Goal: Information Seeking & Learning: Find specific fact

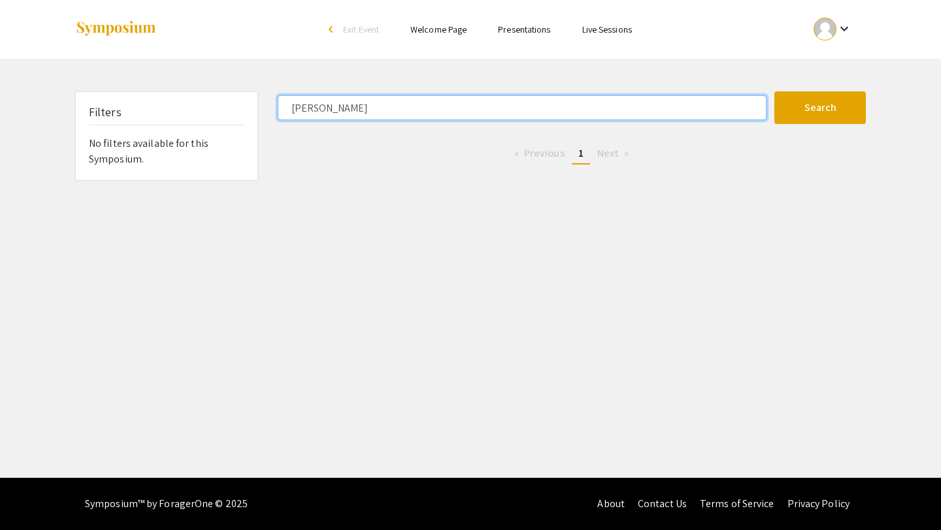
drag, startPoint x: 370, startPoint y: 118, endPoint x: 195, endPoint y: 116, distance: 175.7
click at [195, 117] on div "Filters No filters available for this Symposium. maya livni Search 0 Results fo…" at bounding box center [470, 135] width 810 height 89
type input "m"
click at [774, 91] on button "Search" at bounding box center [819, 107] width 91 height 33
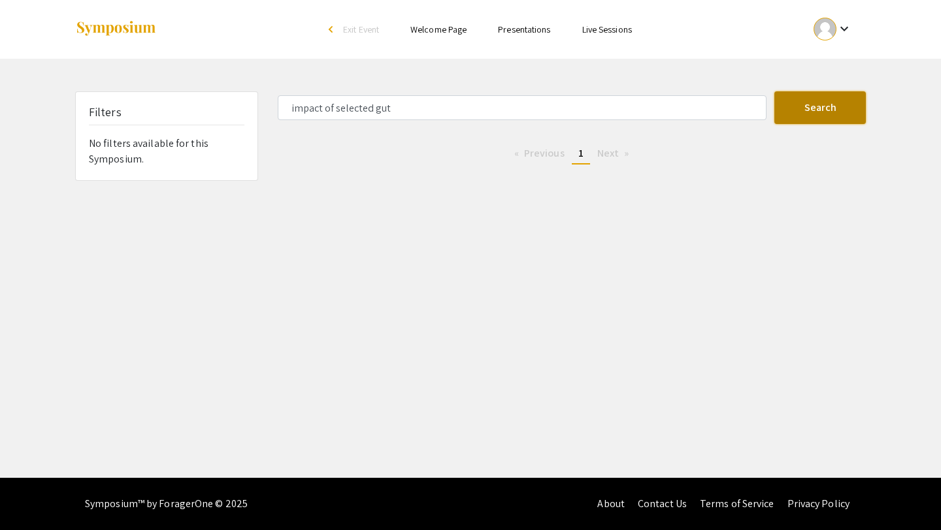
click at [825, 112] on button "Search" at bounding box center [819, 107] width 91 height 33
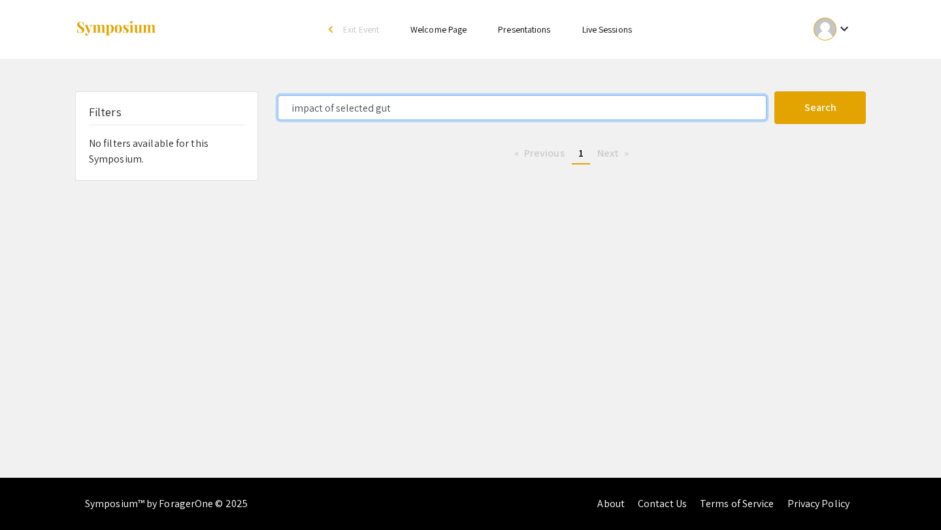
click at [450, 106] on input "impact of selected gut" at bounding box center [522, 107] width 489 height 25
type input "impa"
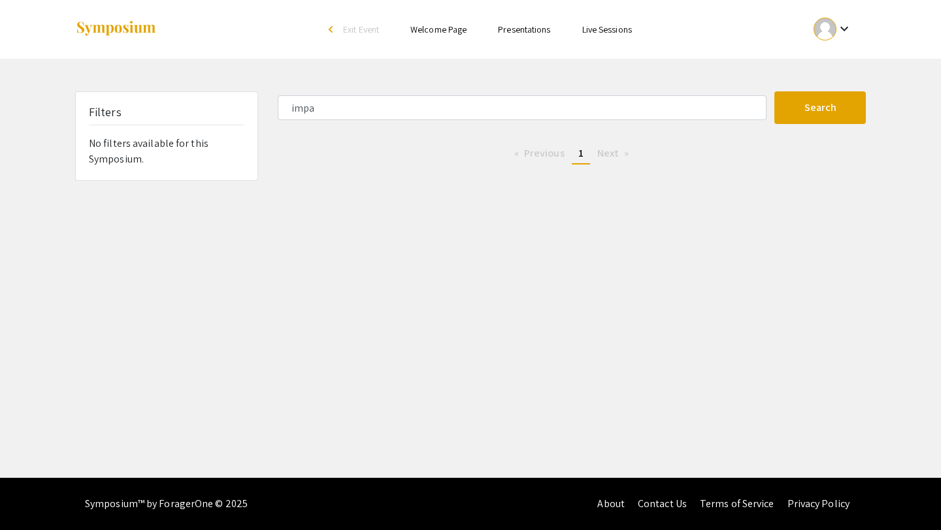
click at [509, 35] on link "Presentations" at bounding box center [524, 30] width 52 height 12
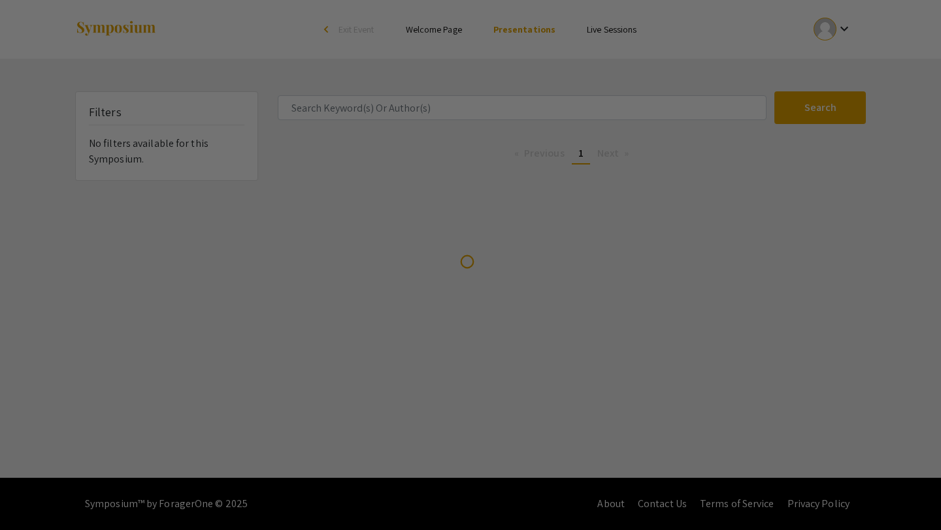
click at [509, 22] on div at bounding box center [470, 265] width 941 height 530
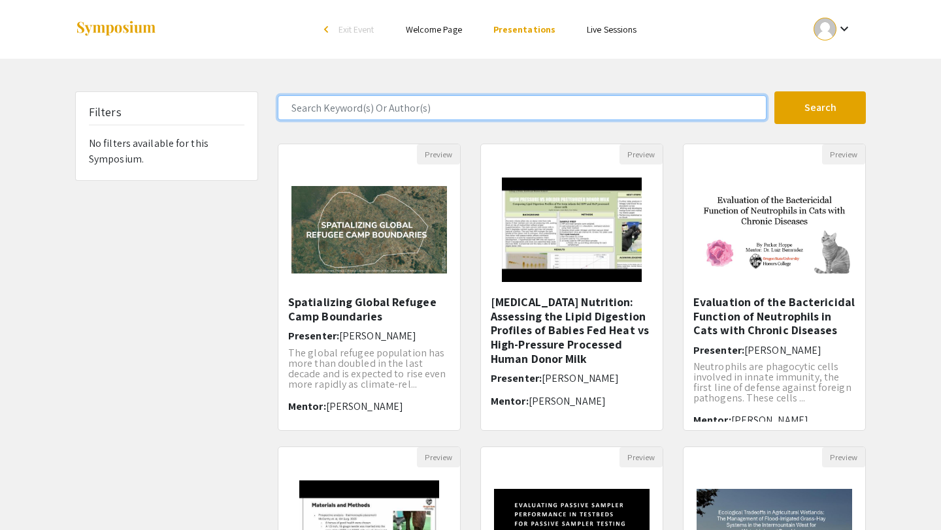
click at [457, 105] on input "Search Keyword(s) Or Author(s)" at bounding box center [522, 107] width 489 height 25
click at [774, 91] on button "Search" at bounding box center [819, 107] width 91 height 33
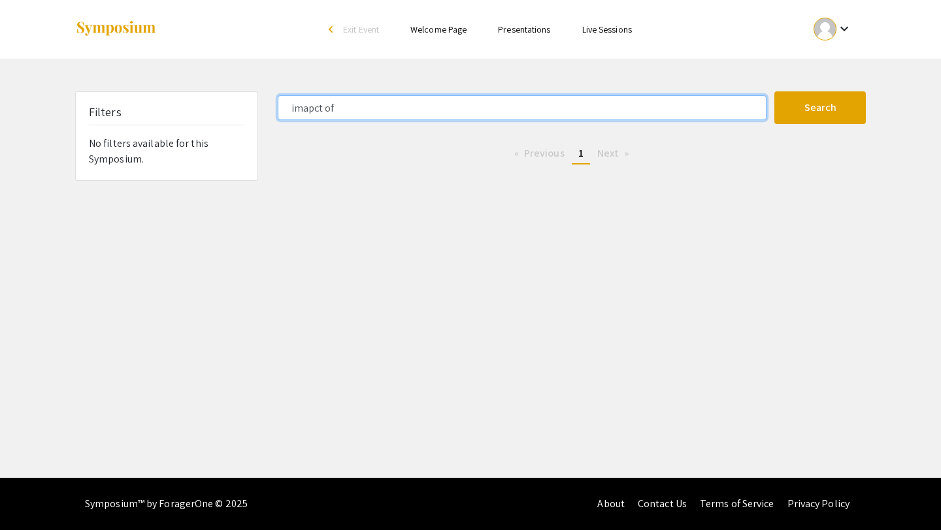
click at [406, 106] on input "imapct of" at bounding box center [522, 107] width 489 height 25
type input "impact of"
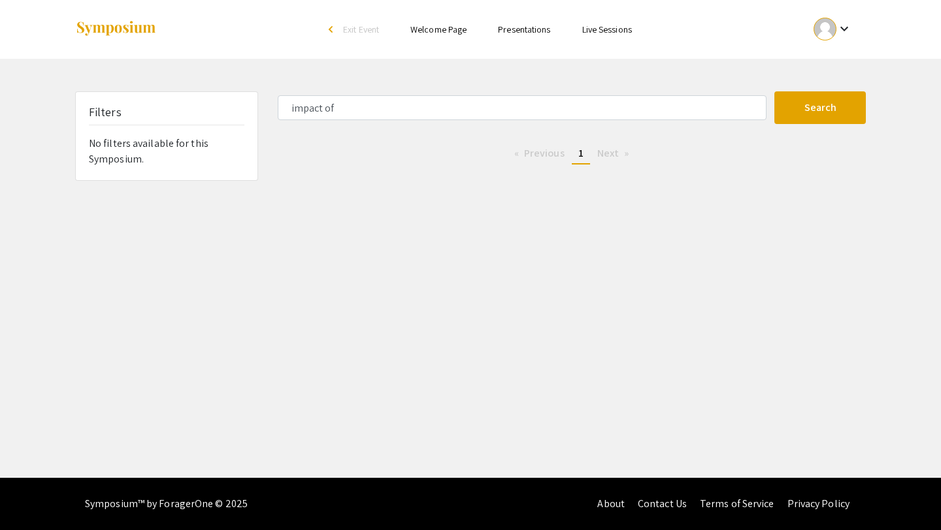
click at [526, 27] on link "Presentations" at bounding box center [524, 30] width 52 height 12
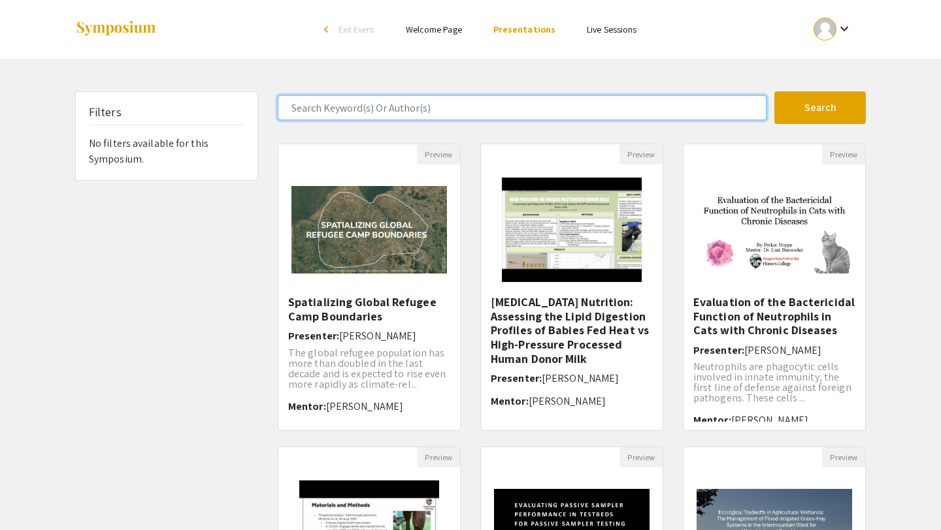
click at [470, 106] on input "Search Keyword(s) Or Author(s)" at bounding box center [522, 107] width 489 height 25
type input "impact of selected gut"
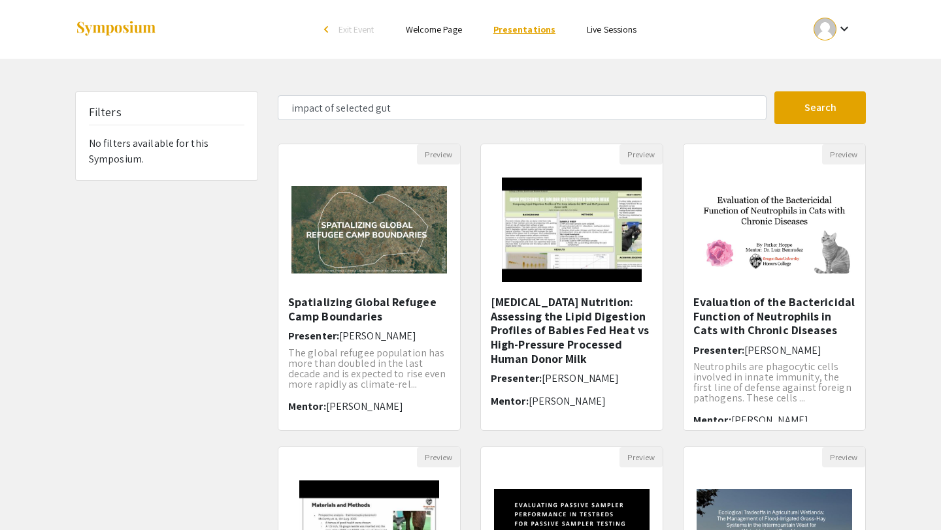
click at [526, 25] on link "Presentations" at bounding box center [524, 30] width 62 height 12
click at [846, 110] on button "Search" at bounding box center [819, 107] width 91 height 33
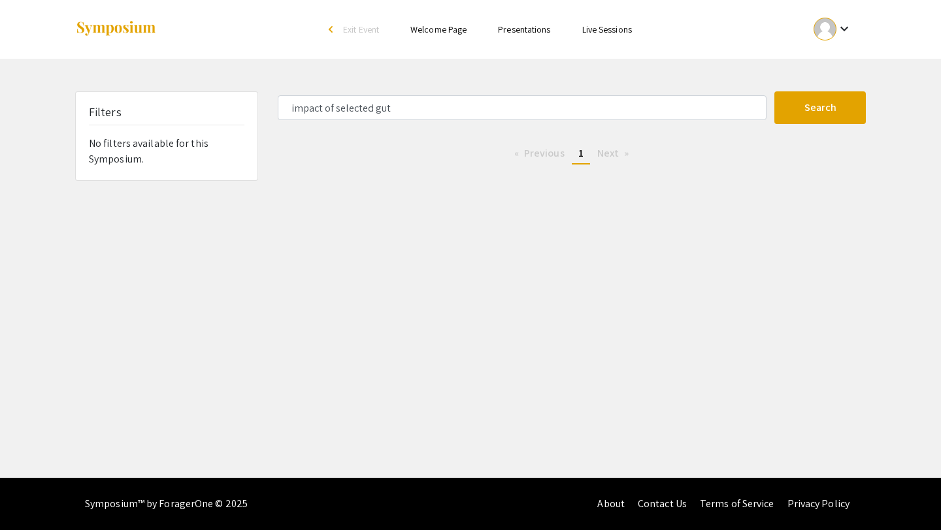
click at [601, 160] on li "Next page" at bounding box center [612, 154] width 45 height 20
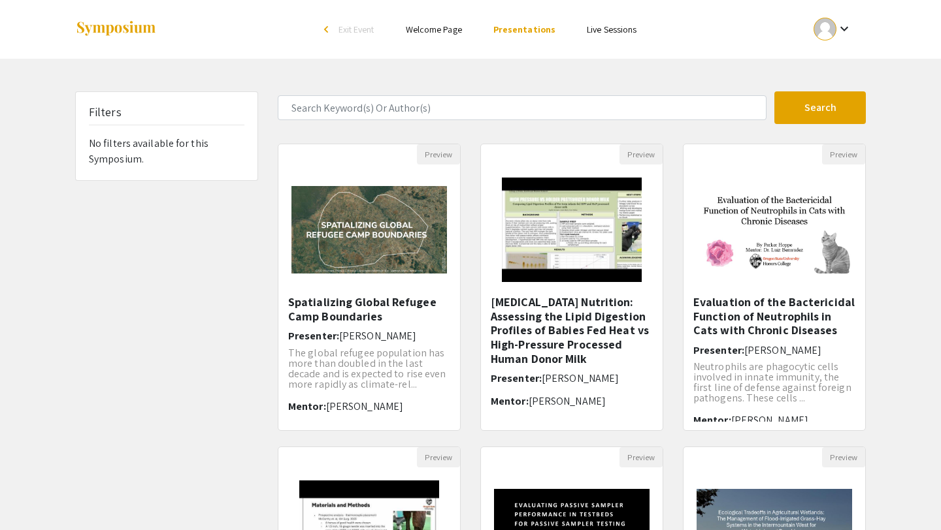
type input "imapct of"
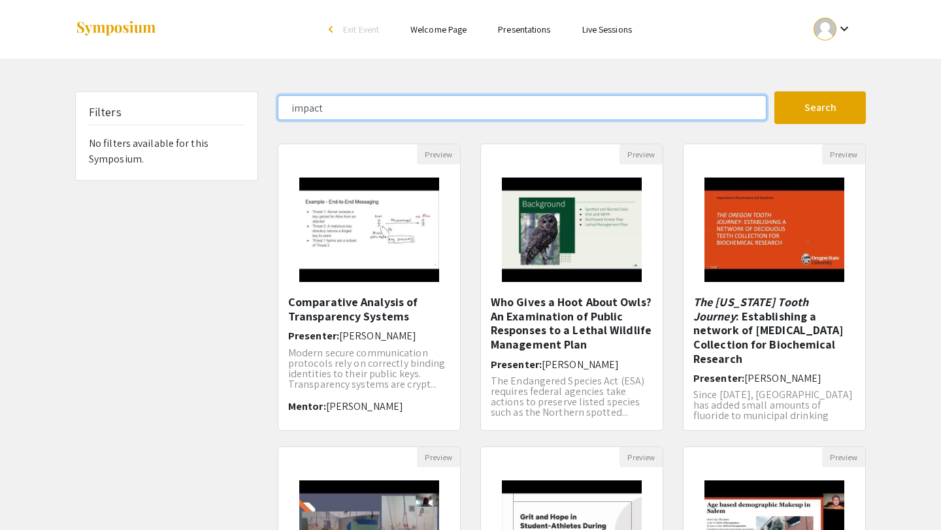
drag, startPoint x: 732, startPoint y: 108, endPoint x: 238, endPoint y: 117, distance: 493.9
click at [238, 117] on div "Filters No filters available for this Symposium. impact Search 21 Results found…" at bounding box center [470, 436] width 810 height 690
type input "i"
click at [774, 91] on button "Search" at bounding box center [819, 107] width 91 height 33
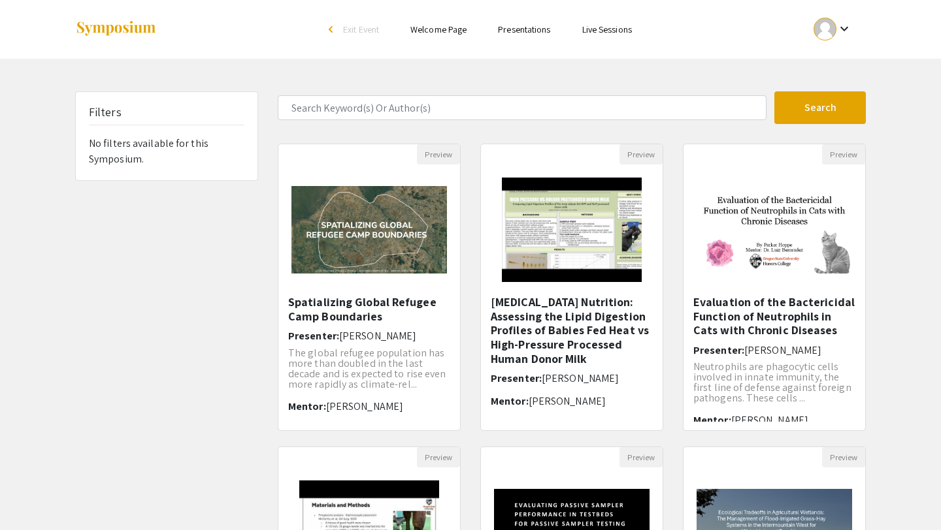
click at [531, 22] on li "Presentations" at bounding box center [524, 30] width 84 height 16
click at [530, 27] on link "Presentations" at bounding box center [524, 30] width 52 height 12
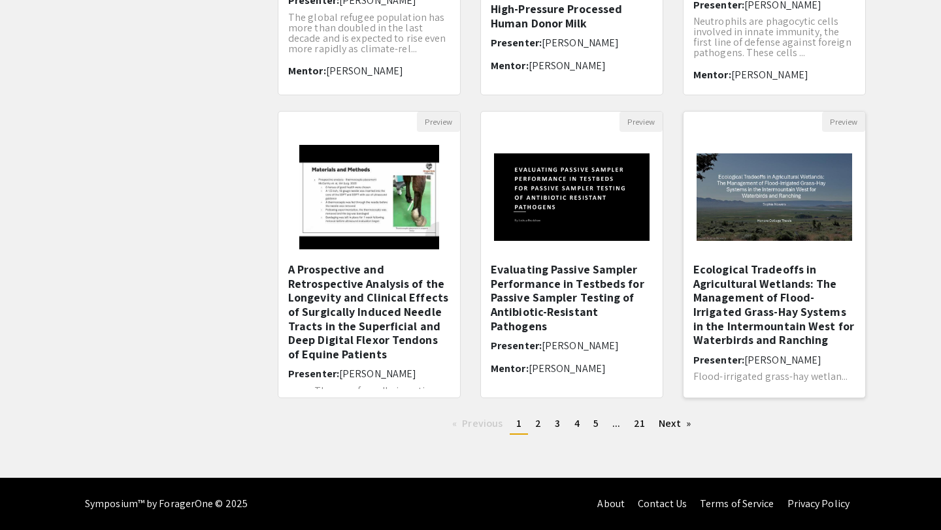
scroll to position [21, 0]
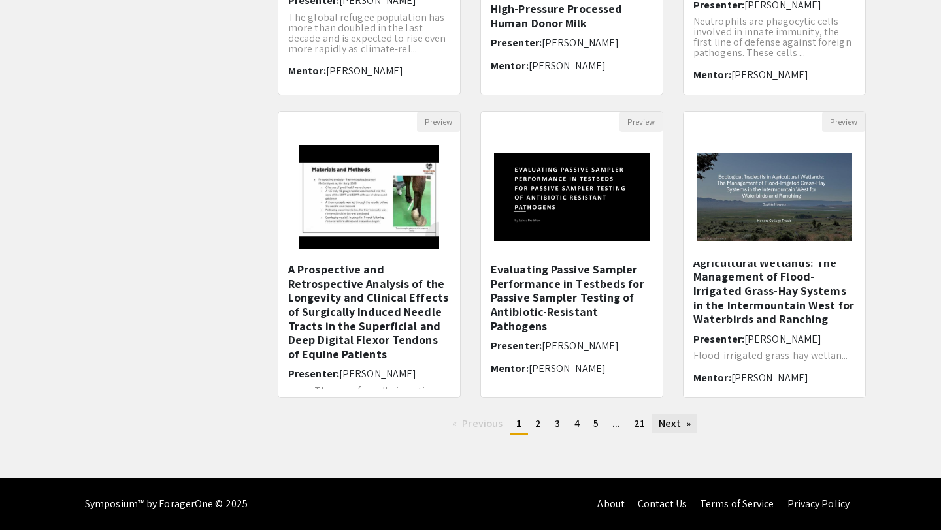
click at [673, 421] on link "Next page" at bounding box center [674, 424] width 45 height 20
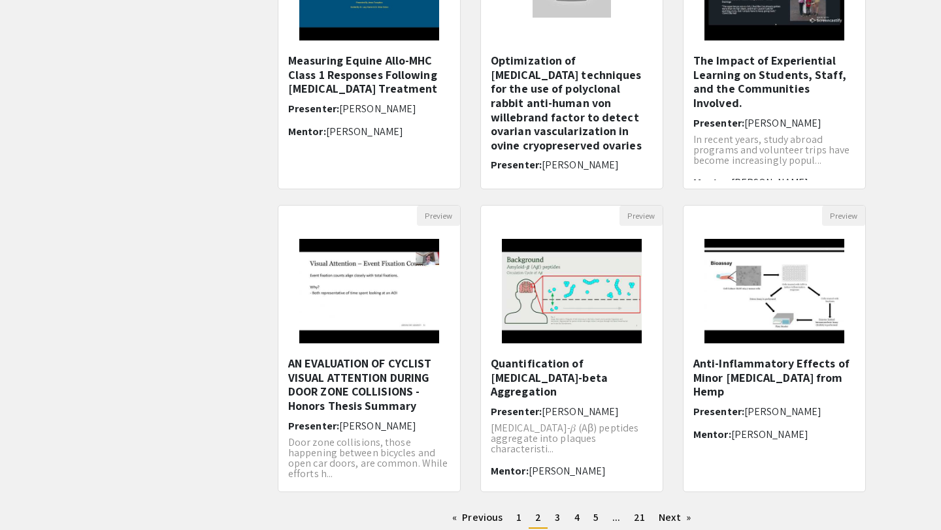
scroll to position [336, 0]
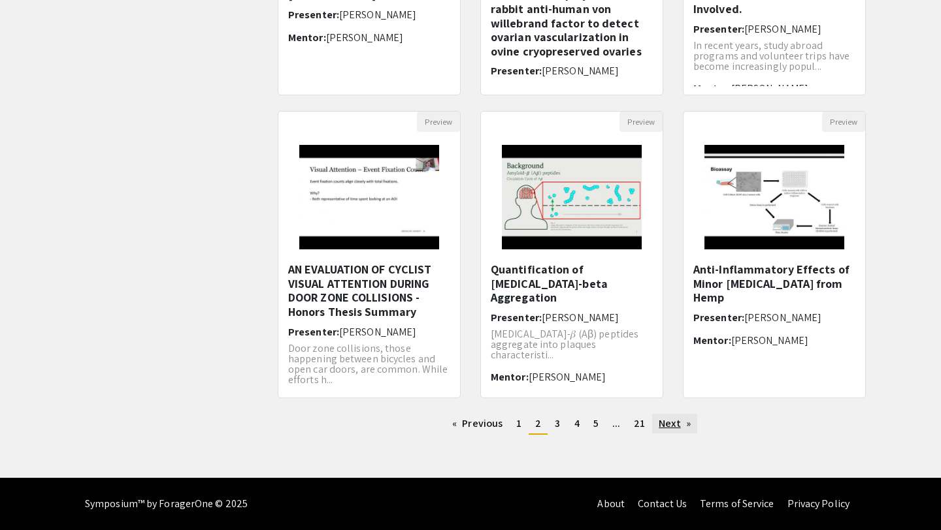
click at [674, 430] on link "Next page" at bounding box center [674, 424] width 45 height 20
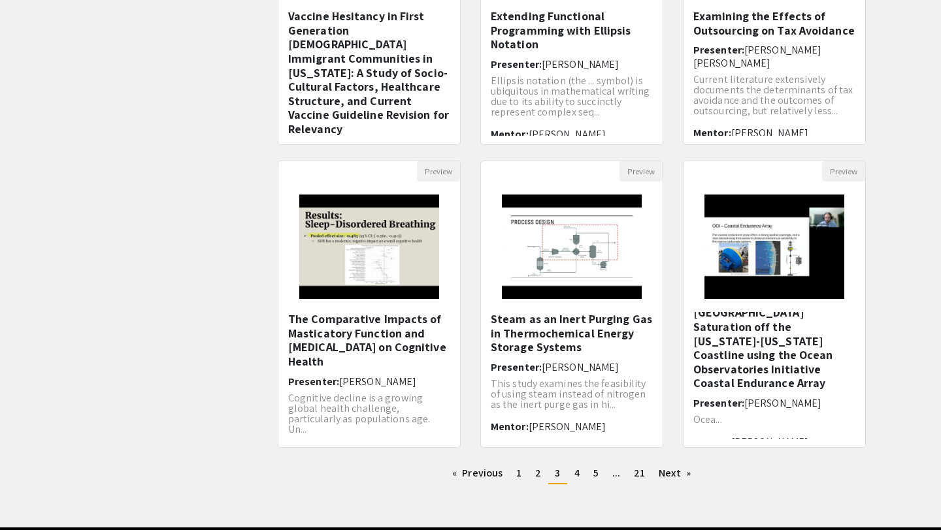
scroll to position [336, 0]
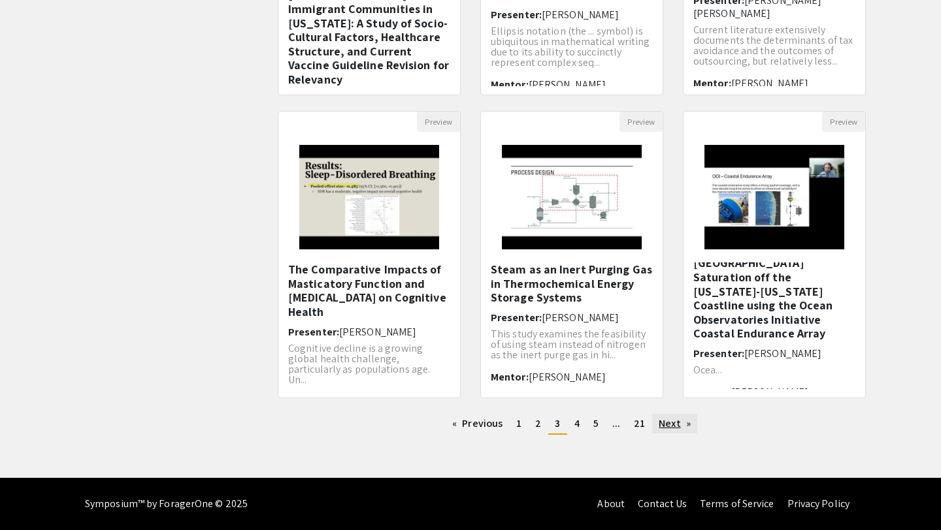
click at [671, 415] on link "Next page" at bounding box center [674, 424] width 45 height 20
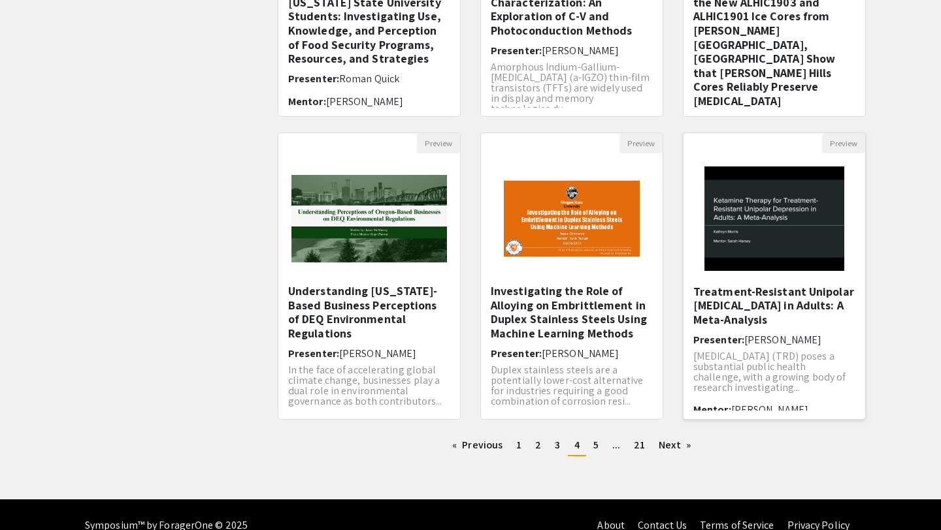
scroll to position [24, 0]
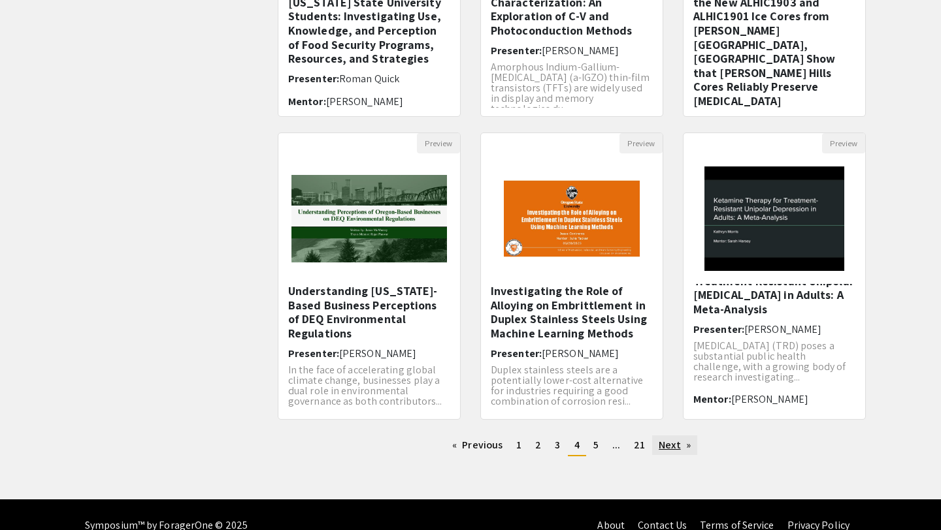
click at [681, 444] on link "Next page" at bounding box center [674, 446] width 45 height 20
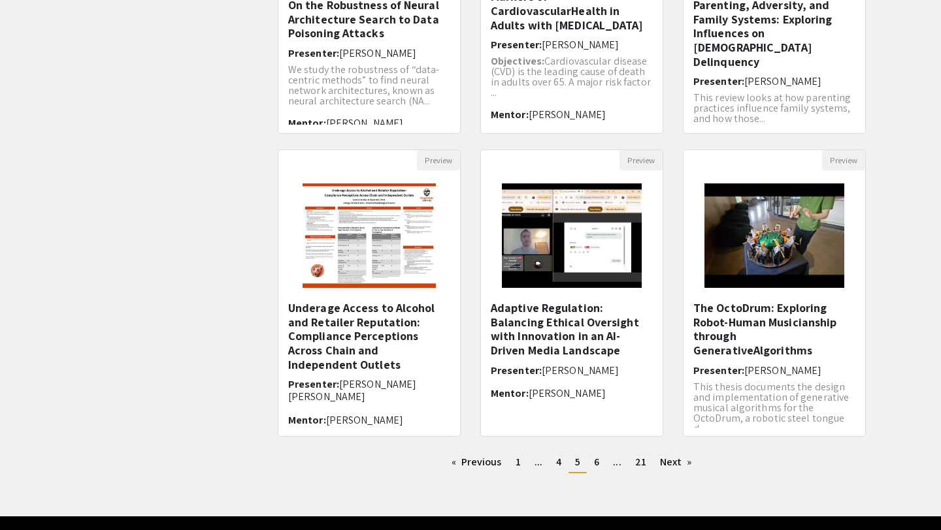
scroll to position [302, 0]
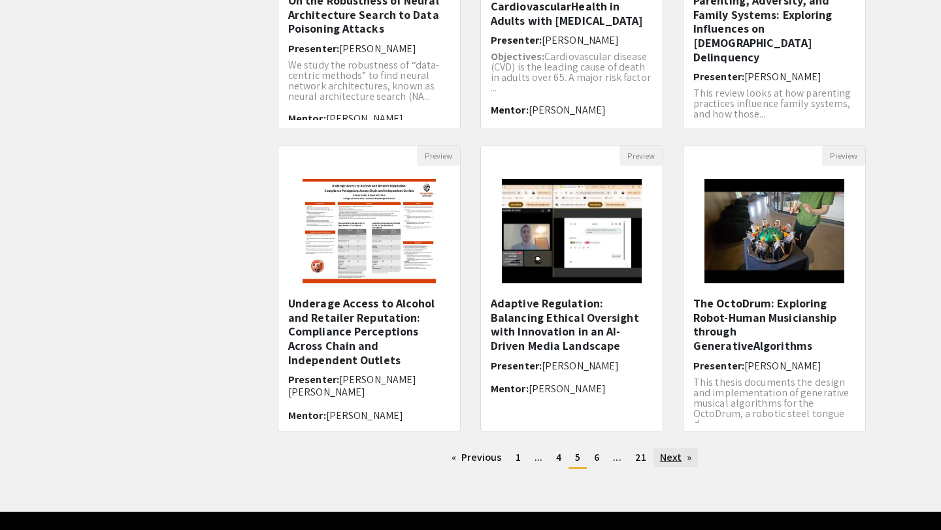
click at [669, 455] on link "Next page" at bounding box center [675, 458] width 45 height 20
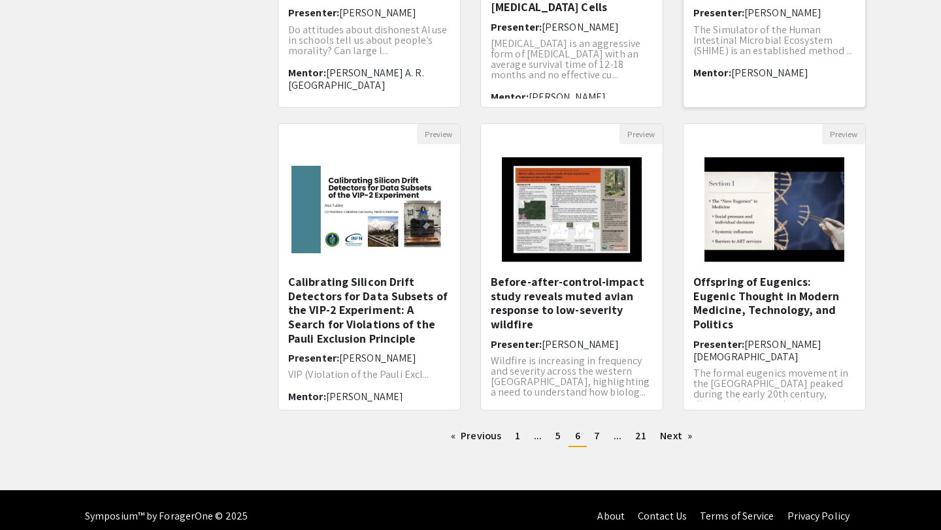
scroll to position [1, 0]
click at [673, 430] on link "Next page" at bounding box center [675, 437] width 45 height 20
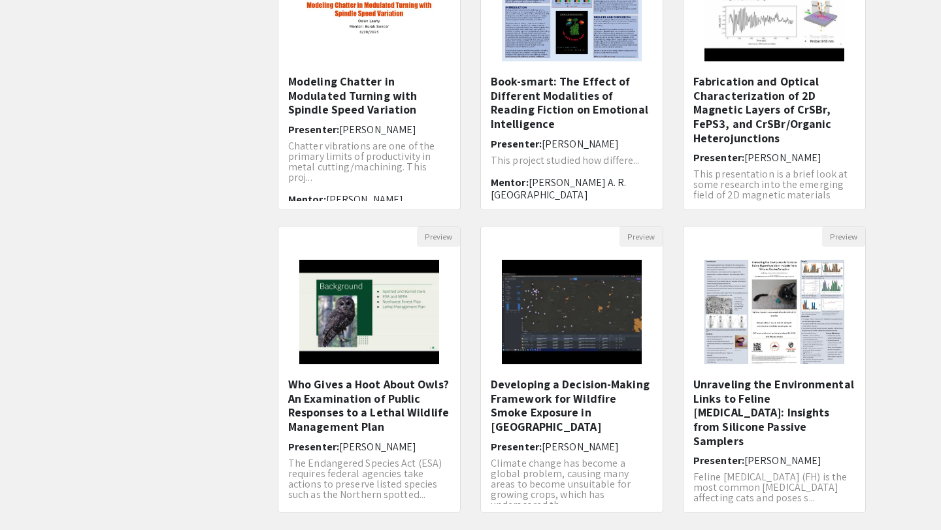
scroll to position [266, 0]
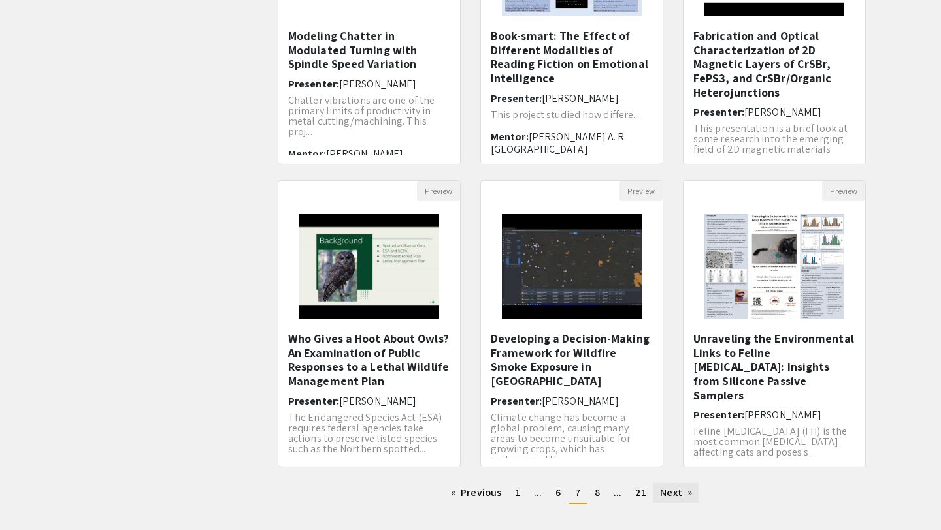
click at [671, 498] on link "Next page" at bounding box center [675, 493] width 45 height 20
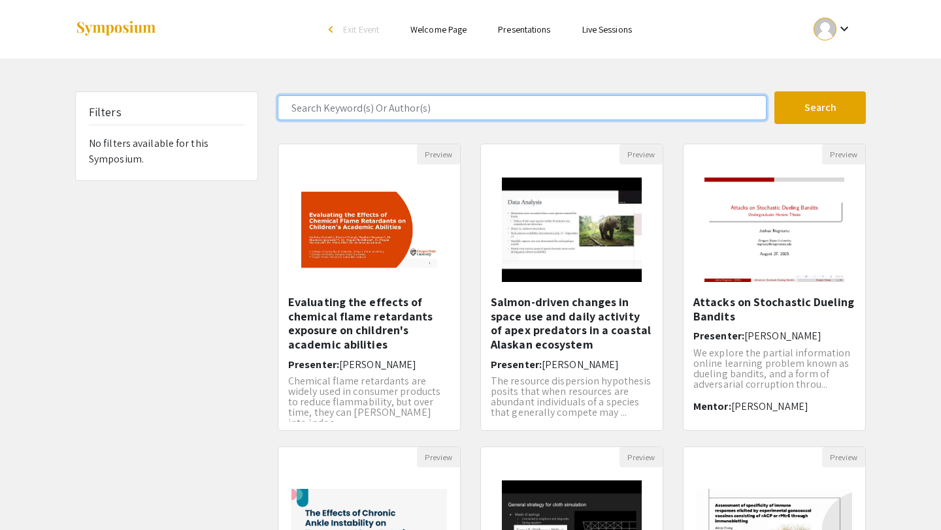
click at [413, 101] on input "Search Keyword(s) Or Author(s)" at bounding box center [522, 107] width 489 height 25
type input "bio"
click at [774, 91] on button "Search" at bounding box center [819, 107] width 91 height 33
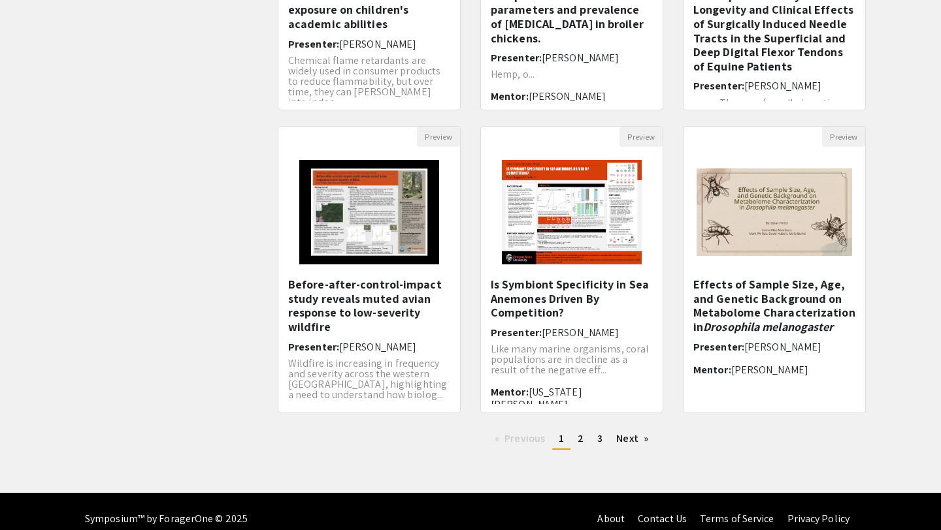
scroll to position [327, 0]
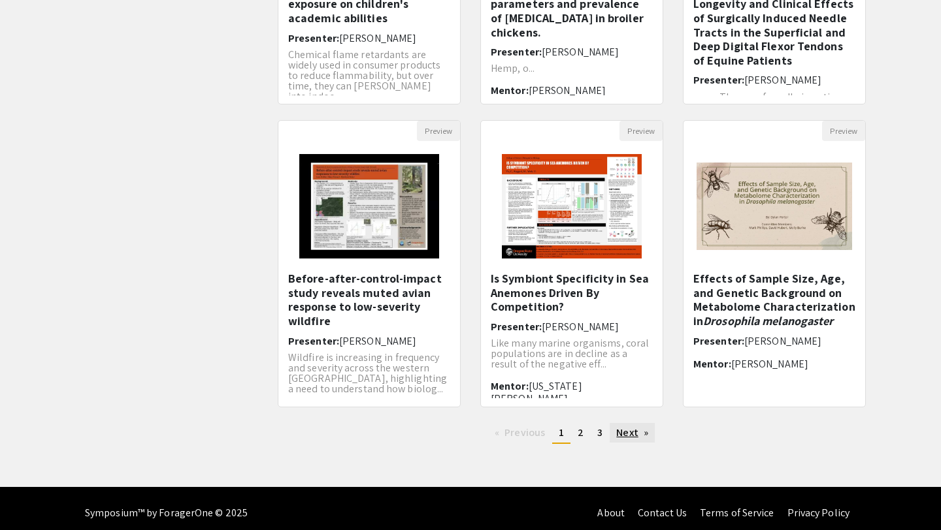
click at [639, 434] on link "Next page" at bounding box center [631, 433] width 45 height 20
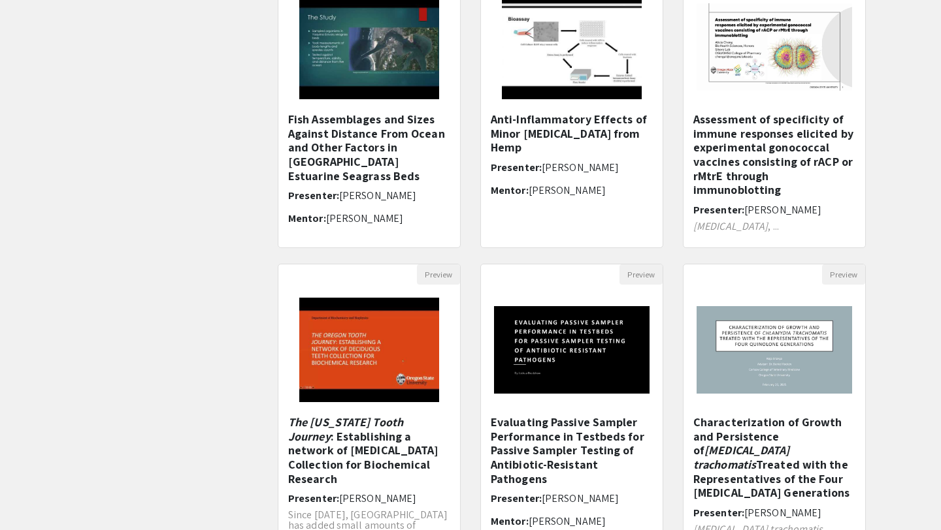
scroll to position [336, 0]
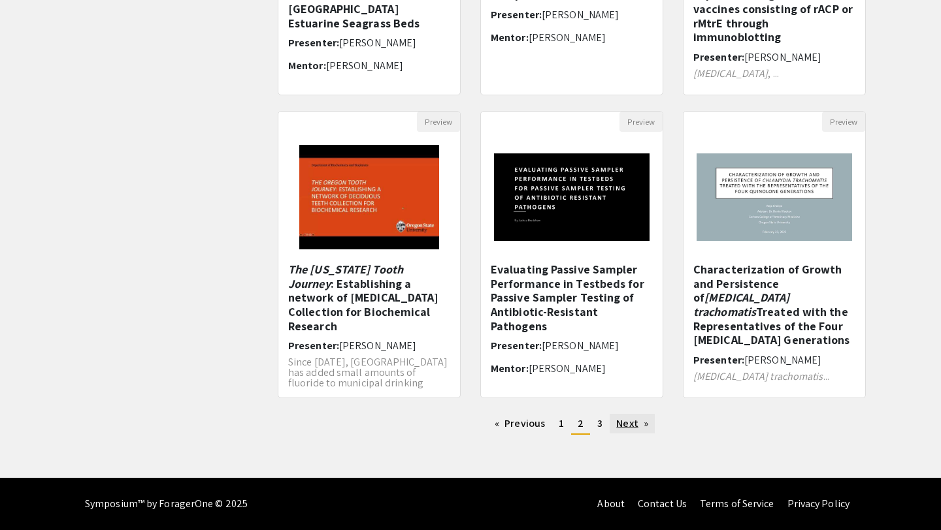
click at [635, 425] on link "Next page" at bounding box center [631, 424] width 45 height 20
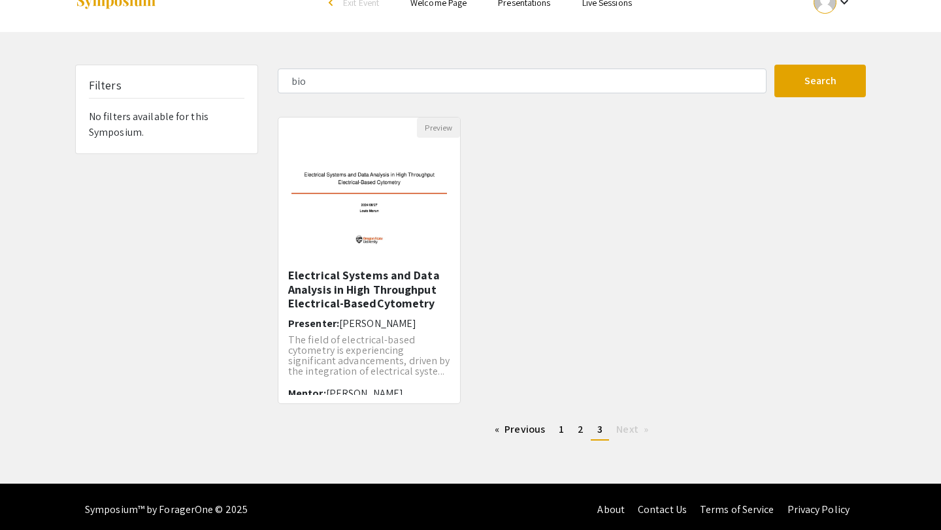
scroll to position [29, 0]
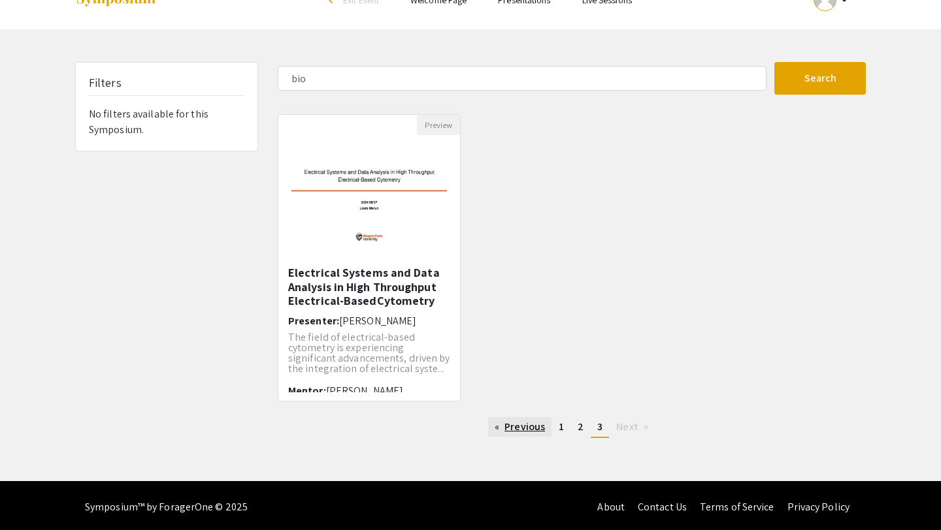
click at [504, 431] on link "Previous page" at bounding box center [519, 427] width 63 height 20
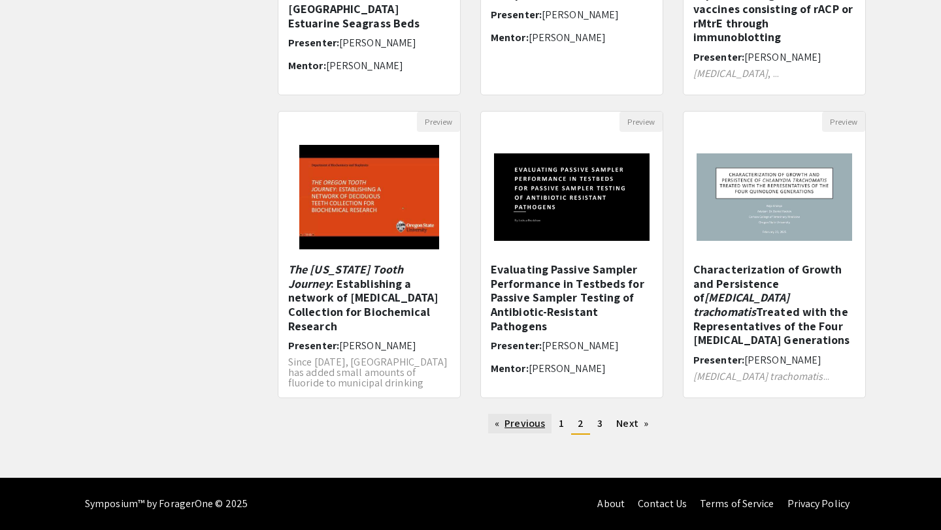
click at [502, 428] on link "Previous page" at bounding box center [519, 424] width 63 height 20
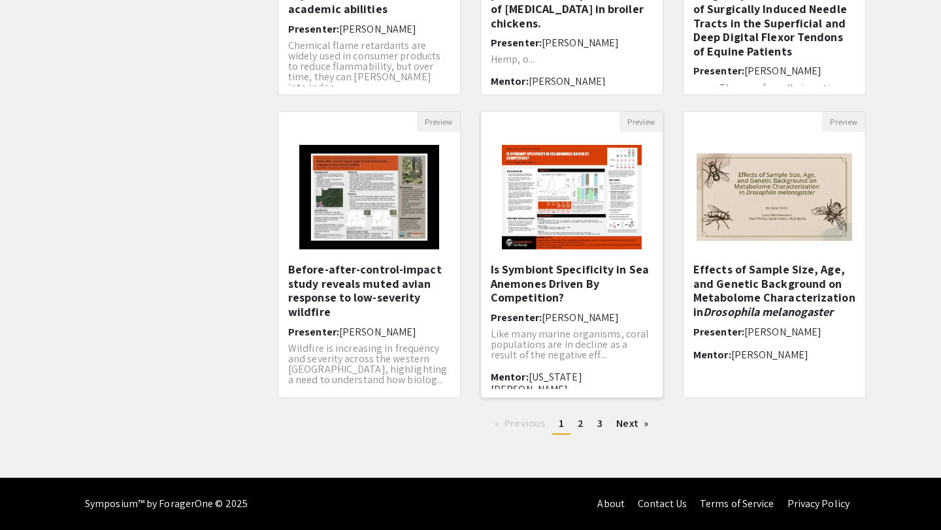
click at [515, 279] on h5 "Is Symbiont Specificity in Sea Anemones Driven By Competition?" at bounding box center [572, 284] width 162 height 42
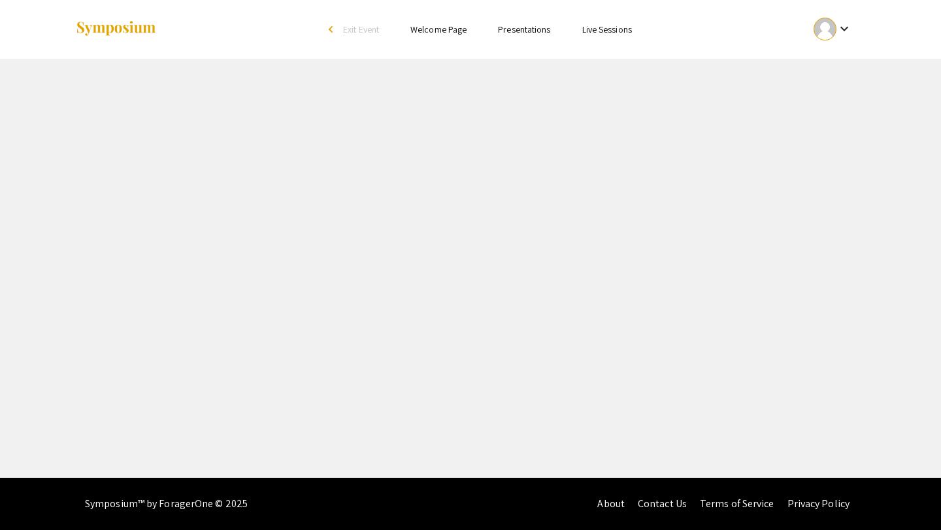
select select "custom"
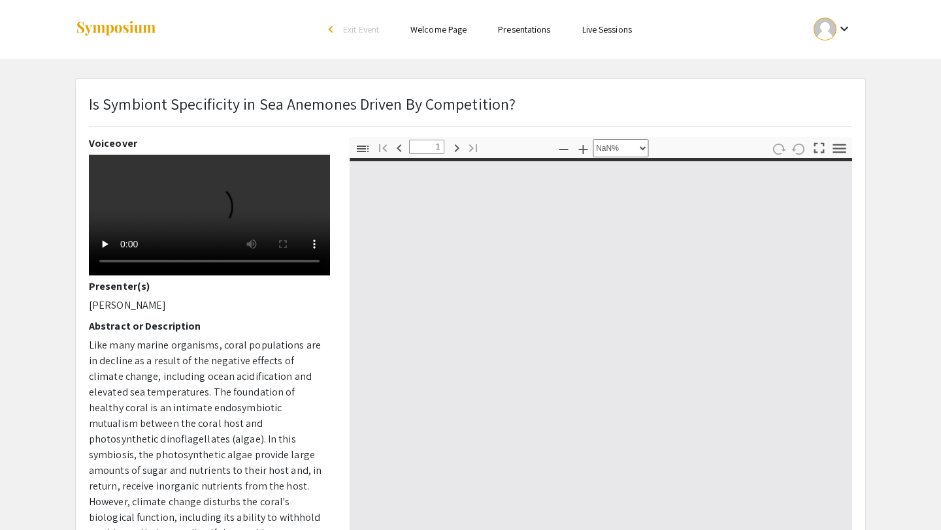
type input "0"
select select "custom"
type input "1"
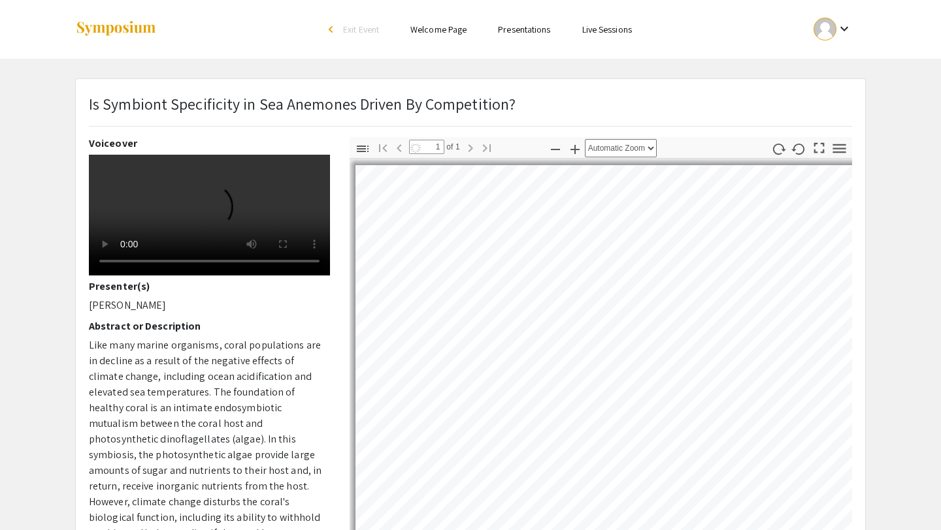
select select "auto"
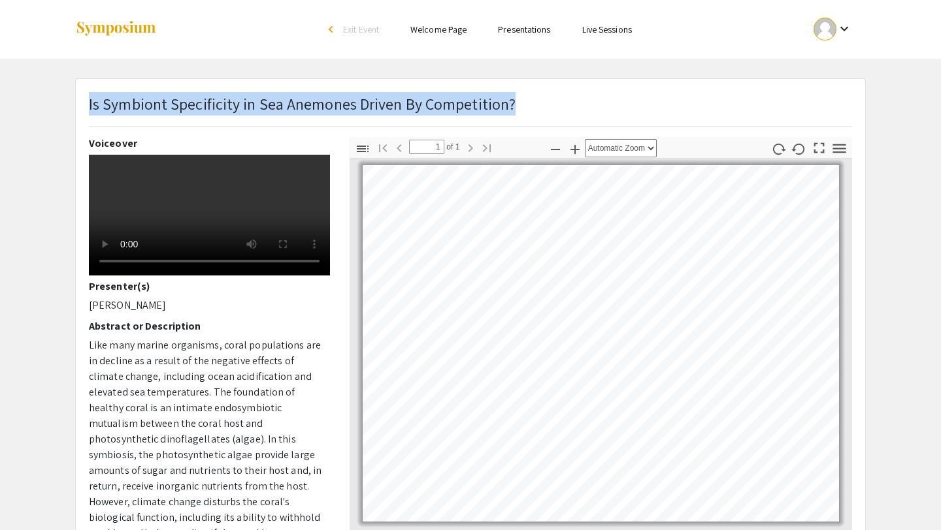
drag, startPoint x: 539, startPoint y: 106, endPoint x: 89, endPoint y: 105, distance: 450.0
click at [89, 105] on div "Is Symbiont Specificity in Sea Anemones Driven By Competition?" at bounding box center [470, 114] width 783 height 45
copy p "Is Symbiont Specificity in Sea Anemones Driven By Competition?"
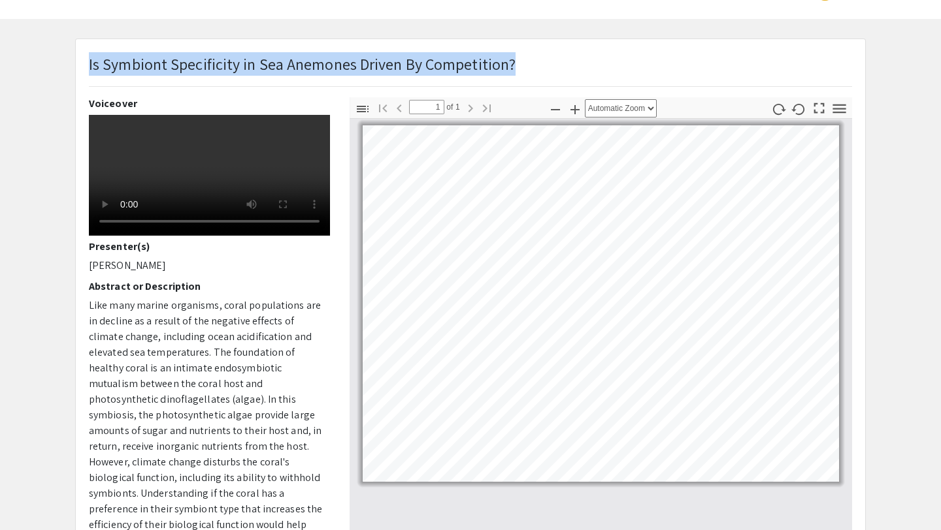
scroll to position [40, 0]
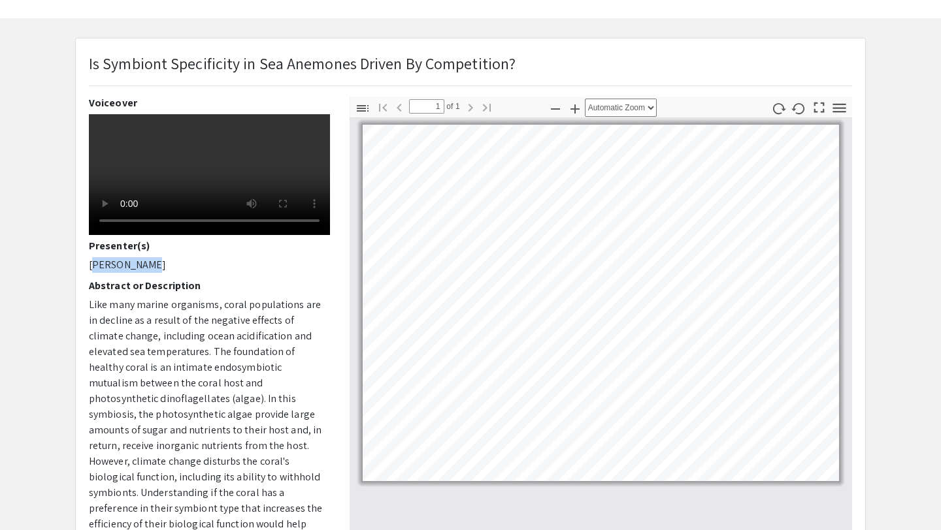
drag, startPoint x: 148, startPoint y: 295, endPoint x: 67, endPoint y: 295, distance: 80.3
click at [67, 295] on div "Is Symbiont Specificity in Sea Anemones Driven By Competition? Voiceover Presen…" at bounding box center [470, 368] width 810 height 660
copy p "Candice Vo"
